Goal: Navigation & Orientation: Go to known website

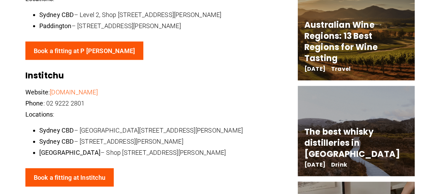
scroll to position [716, 0]
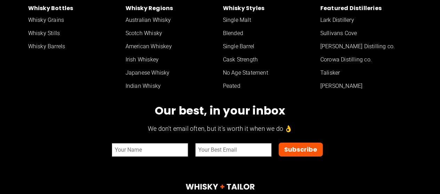
scroll to position [2560, 0]
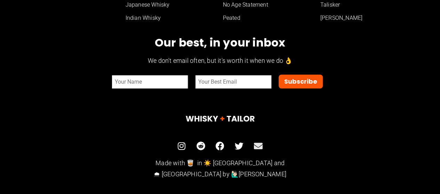
drag, startPoint x: 262, startPoint y: 152, endPoint x: 258, endPoint y: 144, distance: 8.7
click at [257, 146] on icon at bounding box center [258, 146] width 9 height 9
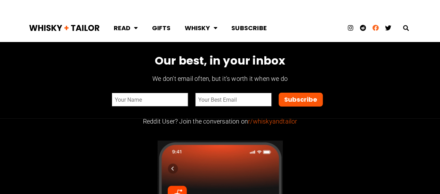
click at [375, 28] on icon at bounding box center [376, 28] width 6 height 6
